Goal: Task Accomplishment & Management: Use online tool/utility

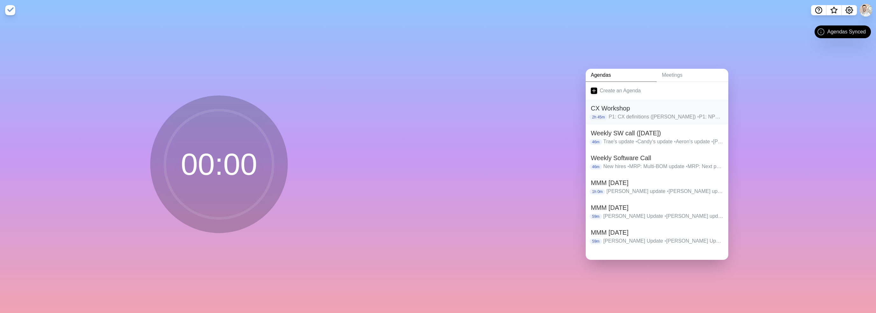
click at [638, 113] on p "P1: CX definitions ([PERSON_NAME]) • P1: NPS Survey • P1: Customer Journey Disc…" at bounding box center [666, 117] width 115 height 8
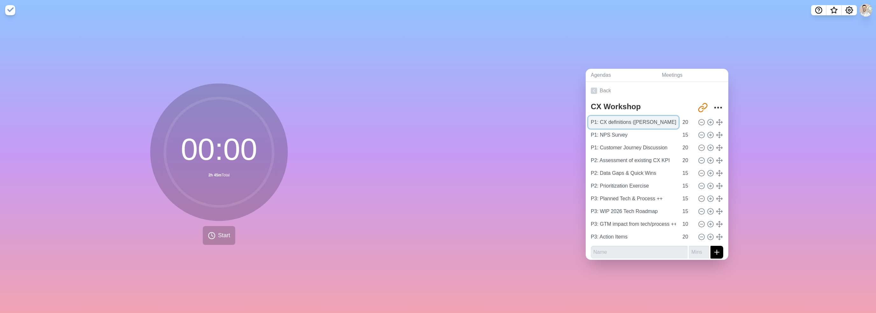
click at [636, 118] on input "P1: CX definitions ([PERSON_NAME])" at bounding box center [634, 122] width 90 height 13
drag, startPoint x: 629, startPoint y: 119, endPoint x: 647, endPoint y: 120, distance: 17.2
click at [647, 120] on input "P1: CX definitions ([PERSON_NAME])" at bounding box center [634, 122] width 90 height 13
type input "P1: CX definitions"
click at [680, 120] on input "20" at bounding box center [687, 122] width 15 height 13
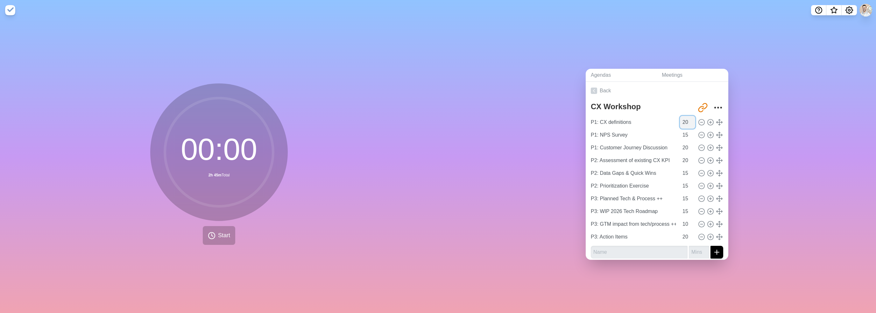
click at [680, 120] on input "20" at bounding box center [687, 122] width 15 height 13
click at [686, 207] on input "14" at bounding box center [687, 208] width 15 height 13
click at [686, 207] on input "13" at bounding box center [687, 208] width 15 height 13
click at [686, 207] on input "12" at bounding box center [687, 208] width 15 height 13
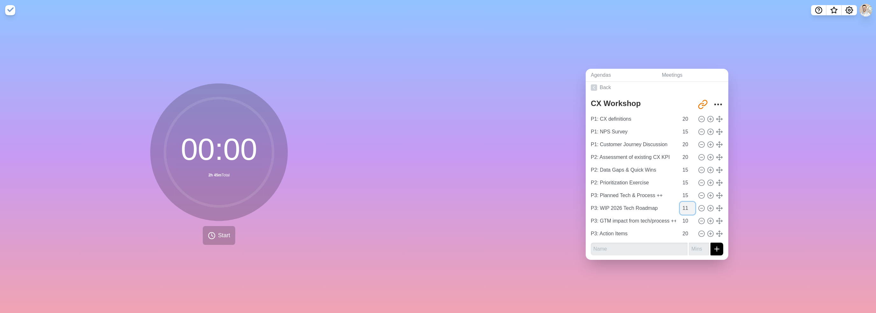
click at [686, 207] on input "11" at bounding box center [687, 208] width 15 height 13
click at [686, 207] on input "10" at bounding box center [687, 208] width 15 height 13
click at [685, 206] on input "9" at bounding box center [687, 208] width 15 height 13
click at [685, 206] on input "8" at bounding box center [687, 208] width 15 height 13
click at [685, 206] on input "7" at bounding box center [687, 208] width 15 height 13
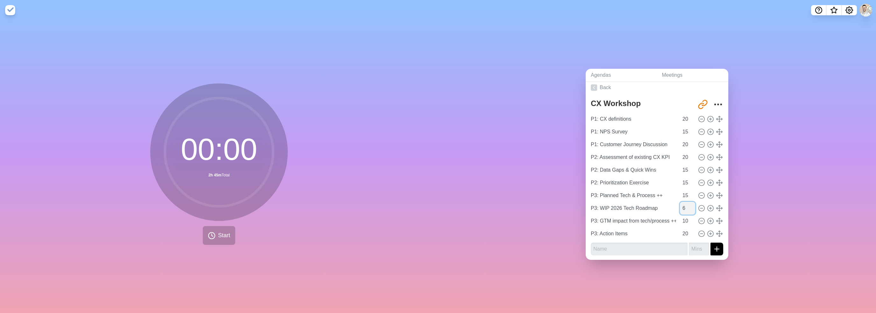
click at [685, 206] on input "6" at bounding box center [687, 208] width 15 height 13
type input "5"
click at [685, 206] on input "5" at bounding box center [687, 208] width 15 height 13
click at [686, 194] on input "14" at bounding box center [687, 195] width 15 height 13
click at [686, 194] on input "13" at bounding box center [687, 195] width 15 height 13
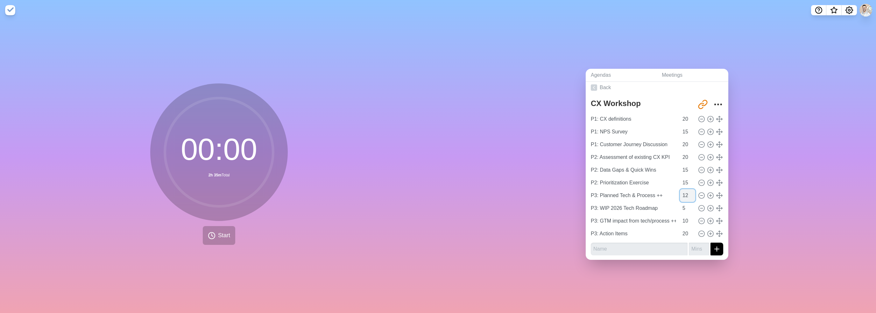
click at [686, 194] on input "12" at bounding box center [687, 195] width 15 height 13
click at [686, 194] on input "11" at bounding box center [687, 195] width 15 height 13
click at [686, 194] on input "10" at bounding box center [687, 195] width 15 height 13
click at [686, 194] on input "9" at bounding box center [687, 195] width 15 height 13
click at [686, 194] on input "8" at bounding box center [687, 195] width 15 height 13
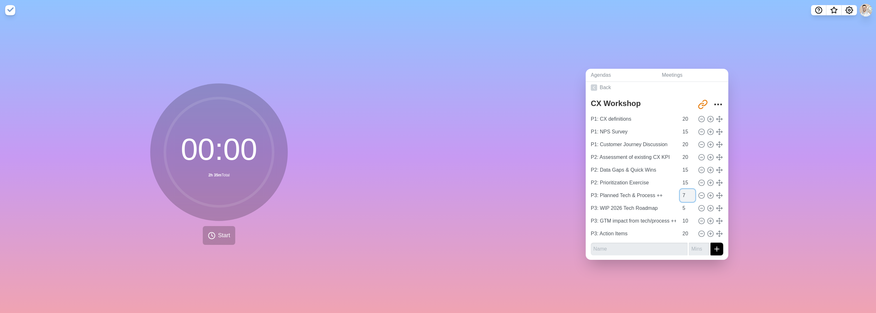
click at [686, 194] on input "7" at bounding box center [687, 195] width 15 height 13
click at [686, 194] on input "6" at bounding box center [687, 195] width 15 height 13
type input "5"
click at [686, 194] on input "5" at bounding box center [687, 195] width 15 height 13
click at [769, 201] on div "Agendas Meetings Back CX Workshop [URL][DOMAIN_NAME] P1: CX definitions 20 P1: …" at bounding box center [657, 166] width 438 height 293
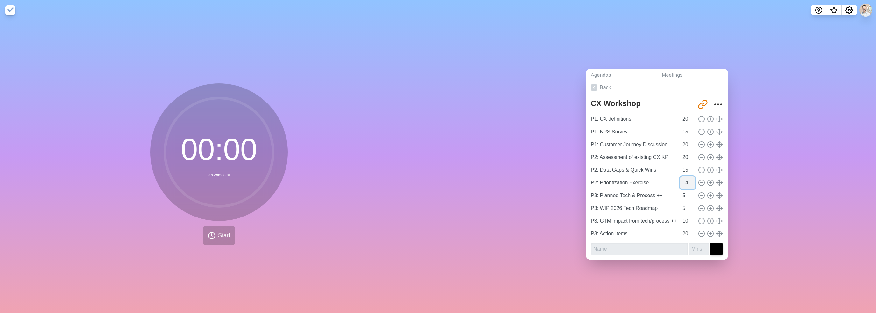
click at [685, 182] on input "14" at bounding box center [687, 182] width 15 height 13
click at [685, 182] on input "13" at bounding box center [687, 182] width 15 height 13
click at [685, 182] on input "12" at bounding box center [687, 182] width 15 height 13
click at [685, 182] on input "11" at bounding box center [687, 182] width 15 height 13
type input "10"
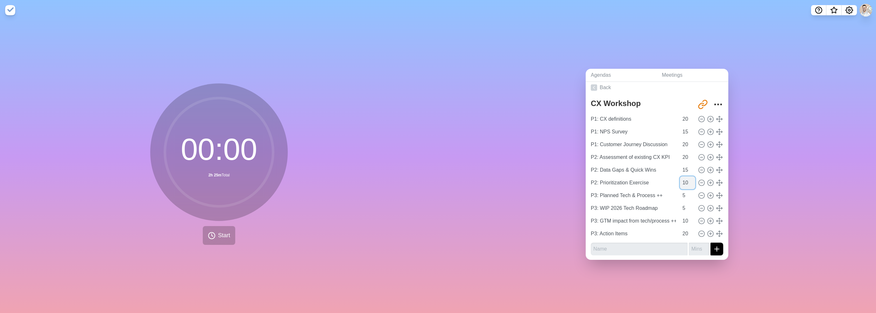
click at [685, 182] on input "10" at bounding box center [687, 182] width 15 height 13
click at [749, 172] on div "Agendas Meetings Back CX Workshop [URL][DOMAIN_NAME] P1: CX definitions 20 P1: …" at bounding box center [657, 166] width 438 height 293
click at [685, 169] on input "14" at bounding box center [687, 170] width 15 height 13
click at [685, 169] on input "13" at bounding box center [687, 170] width 15 height 13
click at [685, 169] on input "12" at bounding box center [687, 170] width 15 height 13
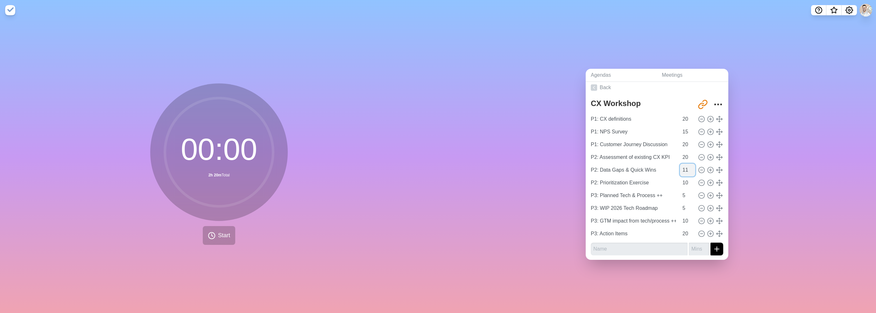
click at [685, 169] on input "11" at bounding box center [687, 170] width 15 height 13
type input "10"
click at [685, 169] on input "10" at bounding box center [687, 170] width 15 height 13
click at [768, 169] on div "Agendas Meetings Back CX Workshop [URL][DOMAIN_NAME] P1: CX definitions 20 P1: …" at bounding box center [657, 166] width 438 height 293
click at [684, 156] on input "19" at bounding box center [687, 157] width 15 height 13
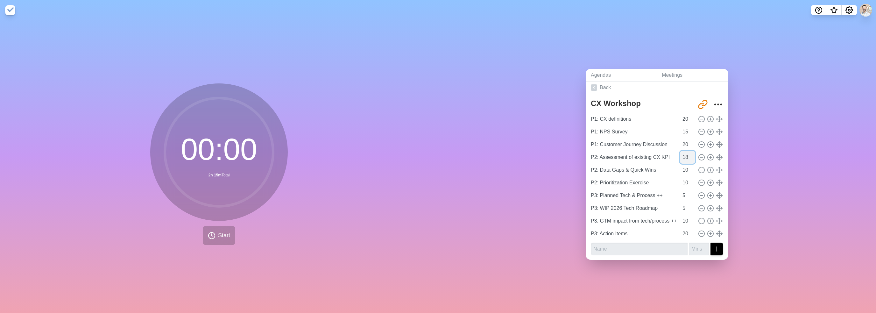
click at [684, 156] on input "18" at bounding box center [687, 157] width 15 height 13
click at [684, 156] on input "17" at bounding box center [687, 157] width 15 height 13
click at [684, 156] on input "16" at bounding box center [687, 157] width 15 height 13
click at [684, 156] on input "15" at bounding box center [687, 157] width 15 height 13
click at [684, 156] on input "14" at bounding box center [687, 157] width 15 height 13
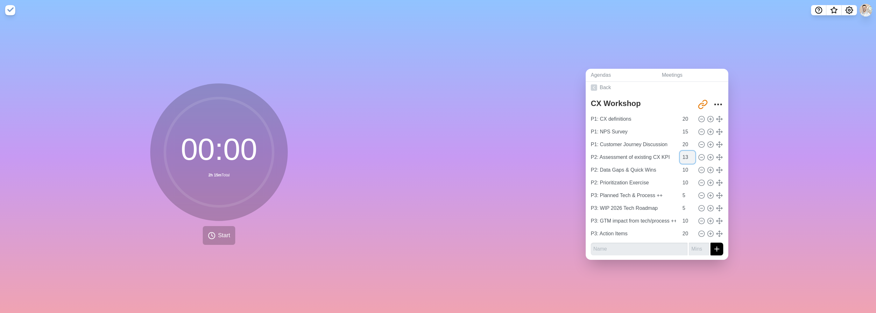
click at [684, 156] on input "13" at bounding box center [687, 157] width 15 height 13
click at [684, 156] on input "12" at bounding box center [687, 157] width 15 height 13
click at [684, 156] on input "11" at bounding box center [687, 157] width 15 height 13
type input "10"
click at [684, 156] on input "10" at bounding box center [687, 157] width 15 height 13
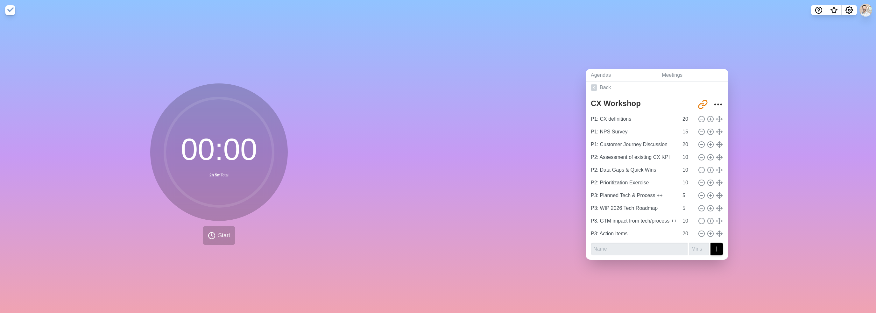
click at [762, 153] on div "Agendas Meetings Back CX Workshop [URL][DOMAIN_NAME] P1: CX definitions 20 P1: …" at bounding box center [657, 166] width 438 height 293
click at [686, 143] on input "19" at bounding box center [687, 144] width 15 height 13
click at [686, 143] on input "18" at bounding box center [687, 144] width 15 height 13
click at [686, 143] on input "17" at bounding box center [687, 144] width 15 height 13
click at [686, 143] on input "16" at bounding box center [687, 144] width 15 height 13
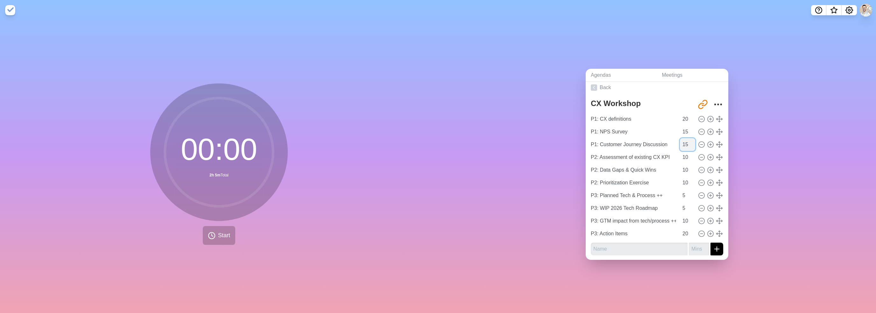
type input "15"
click at [686, 143] on input "15" at bounding box center [687, 144] width 15 height 13
click at [784, 184] on div "Agendas Meetings Back CX Workshop [URL][DOMAIN_NAME] P1: CX definitions 20 P1: …" at bounding box center [657, 166] width 438 height 293
click at [686, 113] on input "21" at bounding box center [687, 119] width 15 height 13
click at [686, 113] on input "22" at bounding box center [687, 119] width 15 height 13
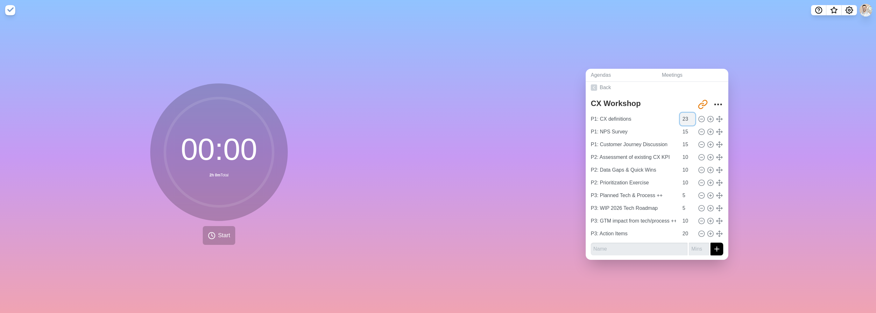
click at [686, 113] on input "23" at bounding box center [687, 119] width 15 height 13
click at [686, 113] on input "24" at bounding box center [687, 119] width 15 height 13
click at [686, 113] on input "25" at bounding box center [687, 119] width 15 height 13
click at [686, 113] on input "26" at bounding box center [687, 119] width 15 height 13
click at [686, 113] on input "27" at bounding box center [687, 119] width 15 height 13
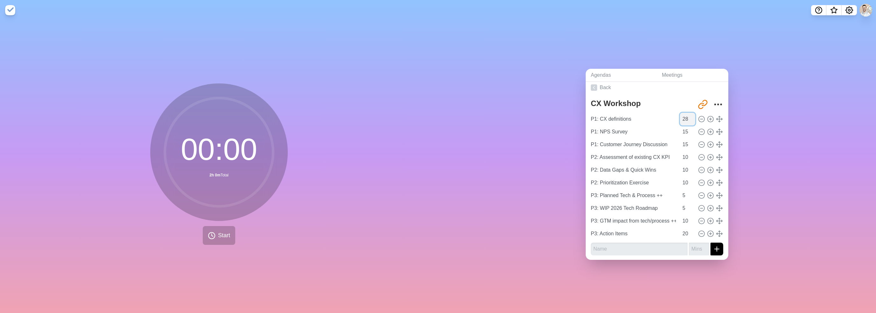
click at [686, 113] on input "28" at bounding box center [687, 119] width 15 height 13
click at [686, 113] on input "29" at bounding box center [687, 119] width 15 height 13
click at [686, 113] on input "30" at bounding box center [687, 119] width 15 height 13
click at [686, 113] on input "31" at bounding box center [687, 119] width 15 height 13
click at [686, 113] on input "32" at bounding box center [687, 119] width 15 height 13
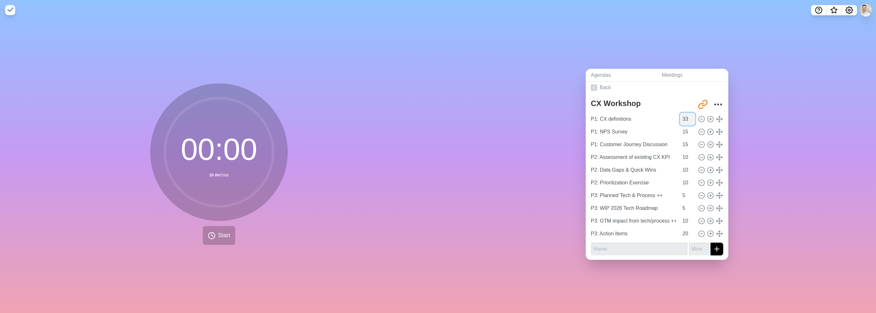
click at [686, 113] on input "33" at bounding box center [687, 119] width 15 height 13
click at [686, 113] on input "34" at bounding box center [687, 119] width 15 height 13
click at [686, 113] on input "35" at bounding box center [687, 119] width 15 height 13
click at [686, 113] on input "36" at bounding box center [687, 119] width 15 height 13
click at [686, 113] on input "37" at bounding box center [687, 119] width 15 height 13
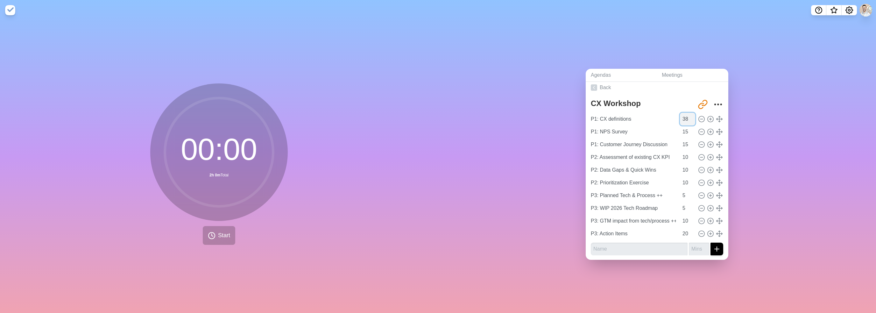
click at [686, 113] on input "38" at bounding box center [687, 119] width 15 height 13
click at [686, 113] on input "39" at bounding box center [687, 119] width 15 height 13
click at [686, 113] on input "40" at bounding box center [687, 119] width 15 height 13
click at [686, 113] on input "41" at bounding box center [687, 119] width 15 height 13
click at [686, 113] on input "42" at bounding box center [687, 119] width 15 height 13
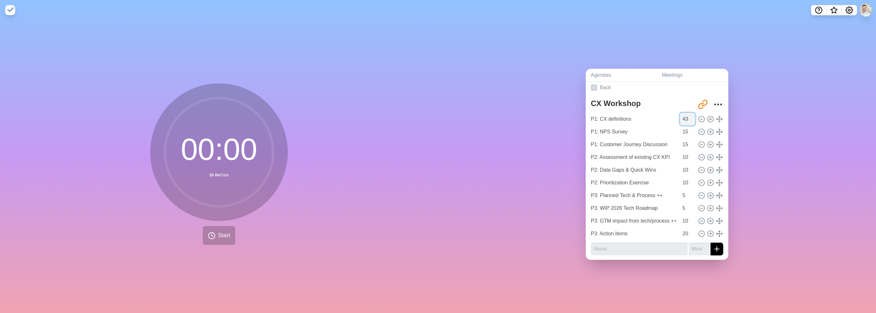
click at [686, 113] on input "43" at bounding box center [687, 119] width 15 height 13
click at [686, 113] on input "44" at bounding box center [687, 119] width 15 height 13
click at [686, 113] on input "45" at bounding box center [687, 119] width 15 height 13
click at [686, 113] on input "46" at bounding box center [687, 119] width 15 height 13
click at [686, 117] on input "45" at bounding box center [687, 119] width 15 height 13
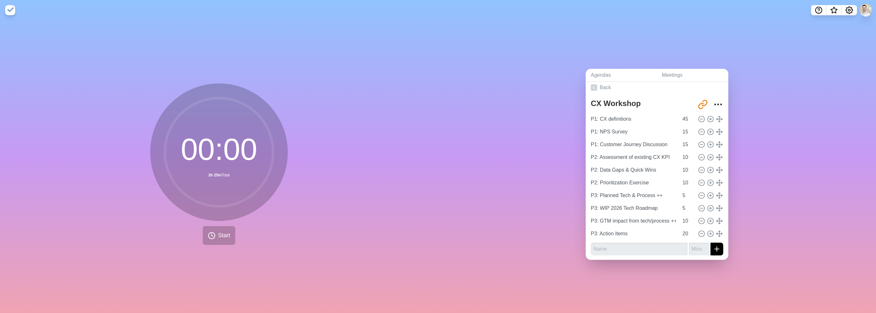
click at [751, 124] on div "Agendas Meetings Back CX Workshop [URL][DOMAIN_NAME] P1: CX definitions 45 P1: …" at bounding box center [657, 166] width 438 height 293
click at [684, 114] on input "46" at bounding box center [687, 119] width 15 height 13
click at [684, 114] on input "47" at bounding box center [687, 119] width 15 height 13
click at [684, 114] on input "48" at bounding box center [687, 119] width 15 height 13
click at [684, 114] on input "49" at bounding box center [687, 119] width 15 height 13
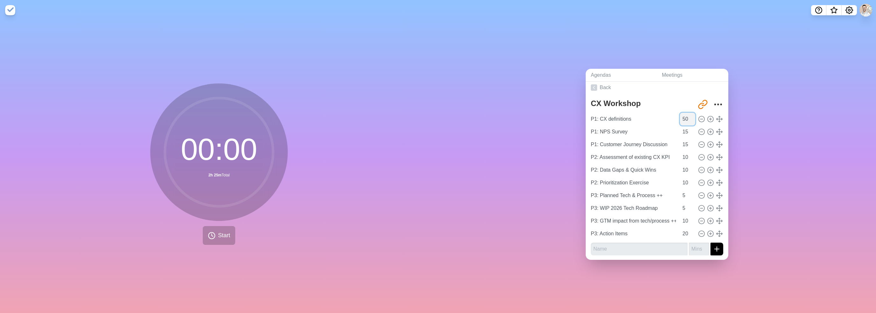
click at [684, 113] on input "50" at bounding box center [687, 119] width 15 height 13
click at [684, 113] on input "51" at bounding box center [687, 119] width 15 height 13
click at [684, 113] on input "52" at bounding box center [687, 119] width 15 height 13
click at [684, 113] on input "53" at bounding box center [687, 119] width 15 height 13
click at [684, 113] on input "54" at bounding box center [687, 119] width 15 height 13
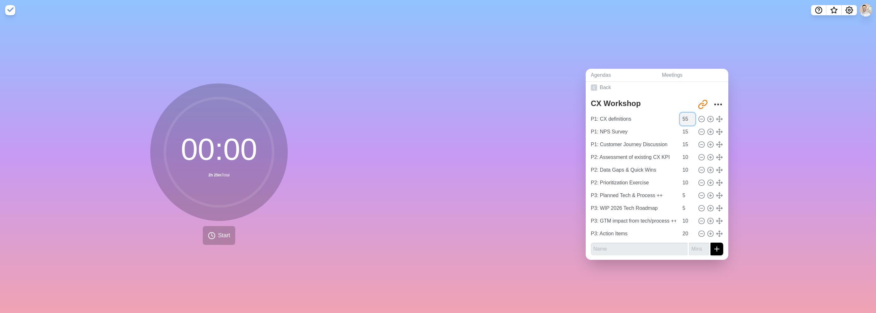
click at [684, 113] on input "55" at bounding box center [687, 119] width 15 height 13
click at [684, 113] on input "56" at bounding box center [687, 119] width 15 height 13
click at [684, 113] on input "57" at bounding box center [687, 119] width 15 height 13
click at [684, 113] on input "58" at bounding box center [687, 119] width 15 height 13
click at [684, 113] on input "59" at bounding box center [687, 119] width 15 height 13
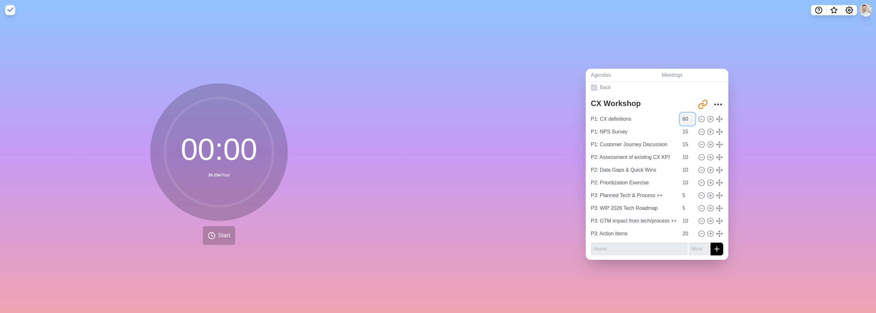
type input "60"
click at [684, 113] on input "60" at bounding box center [687, 119] width 15 height 13
click at [758, 122] on div "Agendas Meetings Back CX Workshop [URL][DOMAIN_NAME] P1: CX definitions 60 P1: …" at bounding box center [657, 166] width 438 height 293
click at [685, 233] on input "19" at bounding box center [687, 233] width 15 height 13
click at [685, 233] on input "18" at bounding box center [687, 233] width 15 height 13
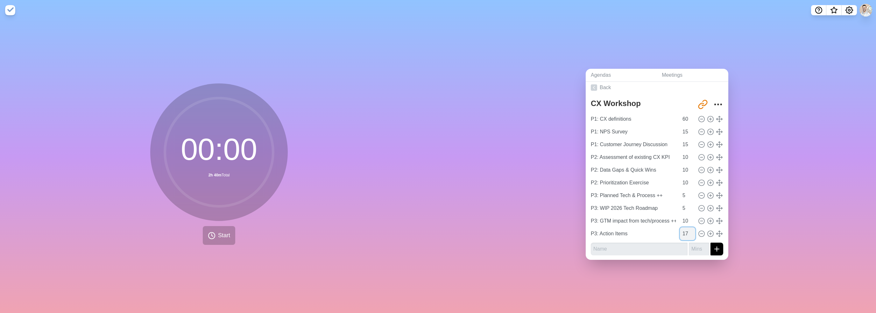
click at [685, 233] on input "17" at bounding box center [687, 233] width 15 height 13
click at [685, 233] on input "16" at bounding box center [687, 233] width 15 height 13
type input "15"
click at [685, 233] on input "15" at bounding box center [687, 233] width 15 height 13
click at [685, 216] on input "11" at bounding box center [687, 221] width 15 height 13
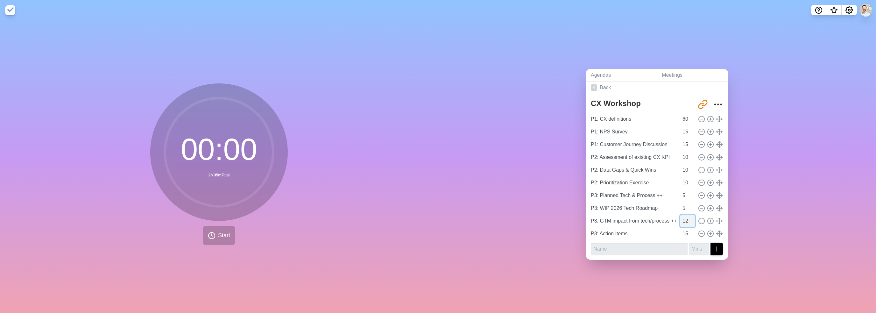
click at [685, 216] on input "12" at bounding box center [687, 221] width 15 height 13
click at [685, 216] on input "13" at bounding box center [687, 221] width 15 height 13
click at [685, 216] on input "14" at bounding box center [687, 221] width 15 height 13
type input "15"
click at [685, 216] on input "15" at bounding box center [687, 221] width 15 height 13
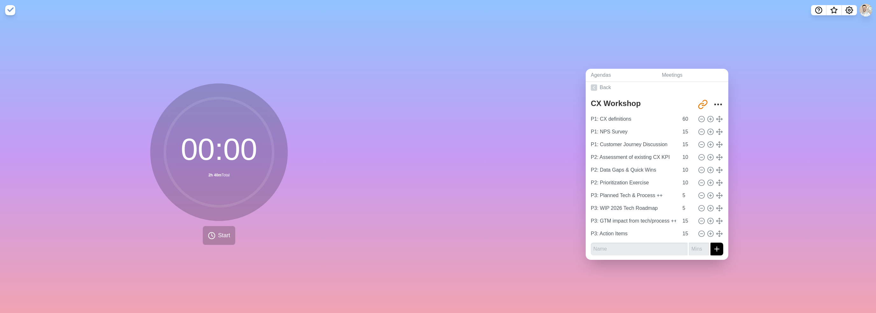
click at [758, 219] on div "Agendas Meetings Back CX Workshop [URL][DOMAIN_NAME] P1: CX definitions 60 P1: …" at bounding box center [657, 166] width 438 height 293
click at [686, 139] on input "16" at bounding box center [687, 144] width 15 height 13
click at [686, 139] on input "17" at bounding box center [687, 144] width 15 height 13
click at [686, 139] on input "18" at bounding box center [687, 144] width 15 height 13
click at [686, 139] on input "19" at bounding box center [687, 144] width 15 height 13
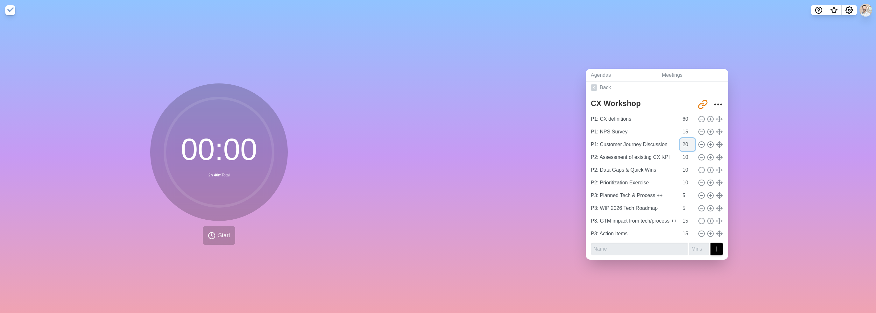
click at [686, 139] on input "20" at bounding box center [687, 144] width 15 height 13
click at [801, 140] on div "Agendas Meetings Back CX Workshop [URL][DOMAIN_NAME] P1: CX definitions 60 P1: …" at bounding box center [657, 166] width 438 height 293
click at [687, 139] on input "21" at bounding box center [687, 144] width 15 height 13
click at [687, 139] on input "22" at bounding box center [687, 144] width 15 height 13
click at [687, 139] on input "23" at bounding box center [687, 144] width 15 height 13
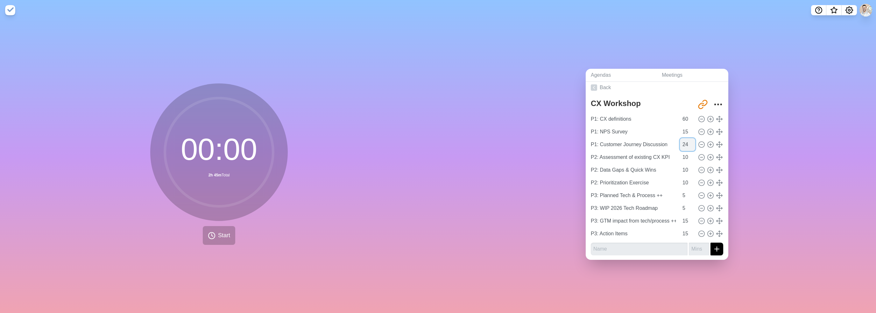
click at [687, 139] on input "24" at bounding box center [687, 144] width 15 height 13
type input "25"
click at [687, 139] on input "25" at bounding box center [687, 144] width 15 height 13
click at [781, 155] on div "Agendas Meetings Back CX Workshop [URL][DOMAIN_NAME] P1: CX definitions 60 P1: …" at bounding box center [657, 166] width 438 height 293
